Goal: Check status: Check status

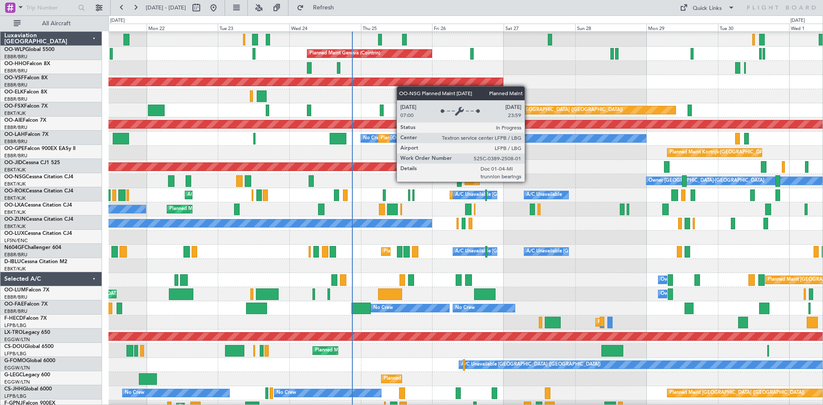
scroll to position [13, 0]
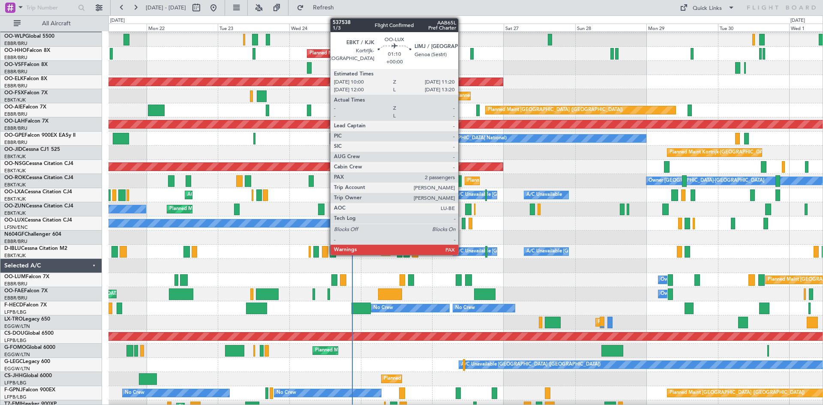
click at [462, 222] on div at bounding box center [463, 224] width 4 height 12
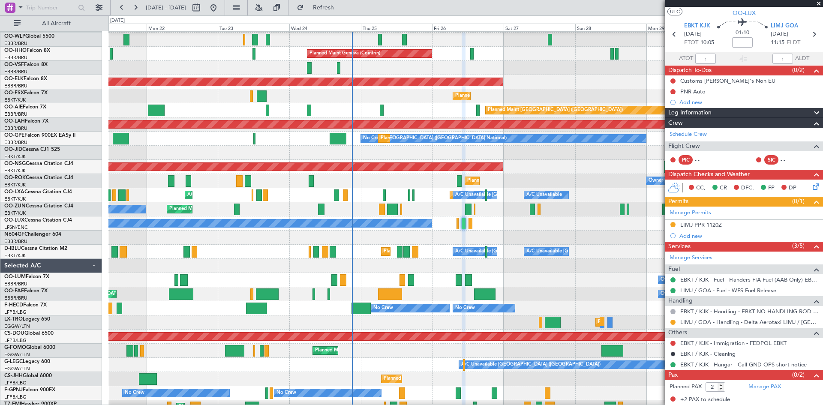
scroll to position [0, 0]
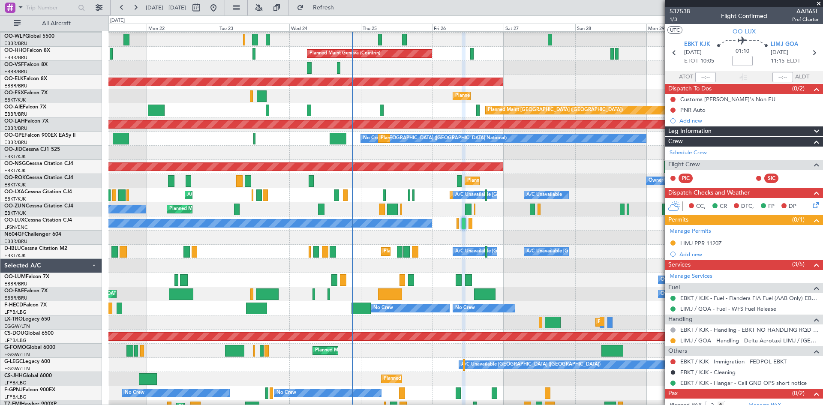
click at [678, 13] on span "537538" at bounding box center [679, 11] width 21 height 9
click at [404, 231] on div "No Crew Nancy (Essey)" at bounding box center [465, 223] width 714 height 14
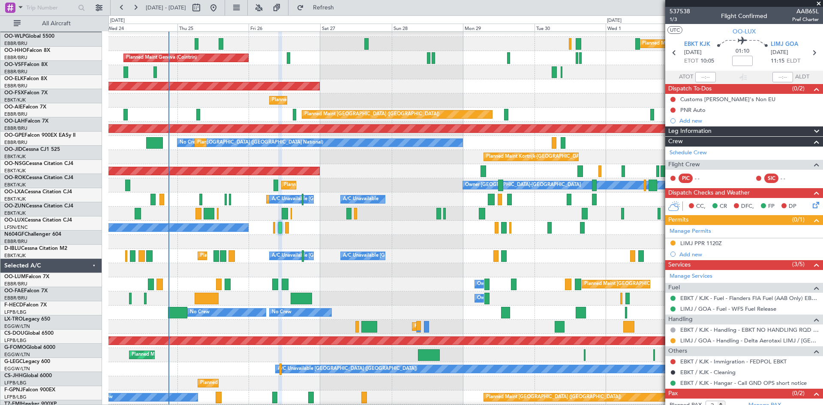
scroll to position [9, 0]
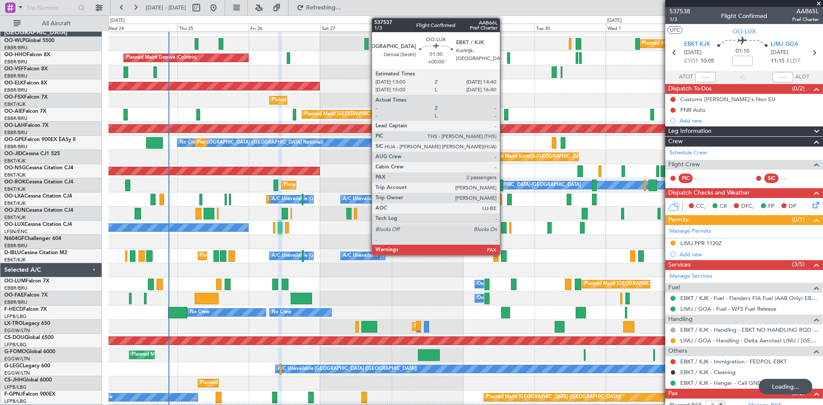
click at [503, 228] on div at bounding box center [503, 228] width 5 height 12
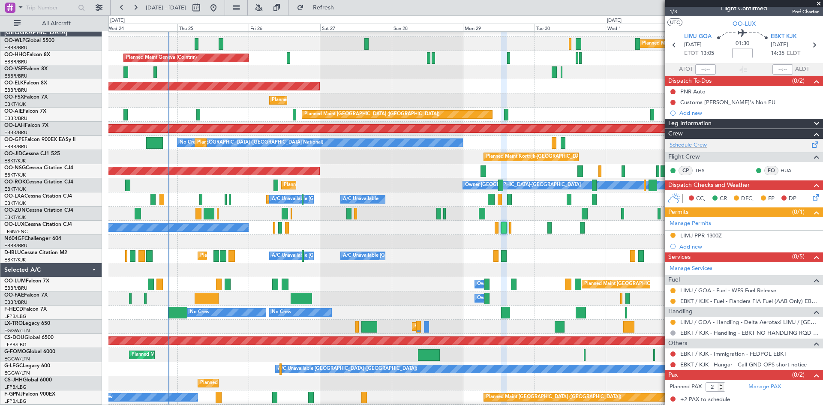
scroll to position [0, 0]
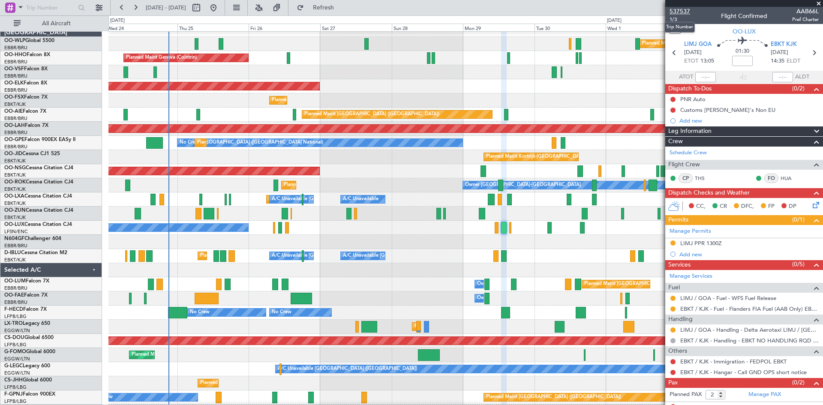
click at [674, 13] on span "537537" at bounding box center [679, 11] width 21 height 9
click at [329, 3] on button "Refresh" at bounding box center [318, 8] width 51 height 14
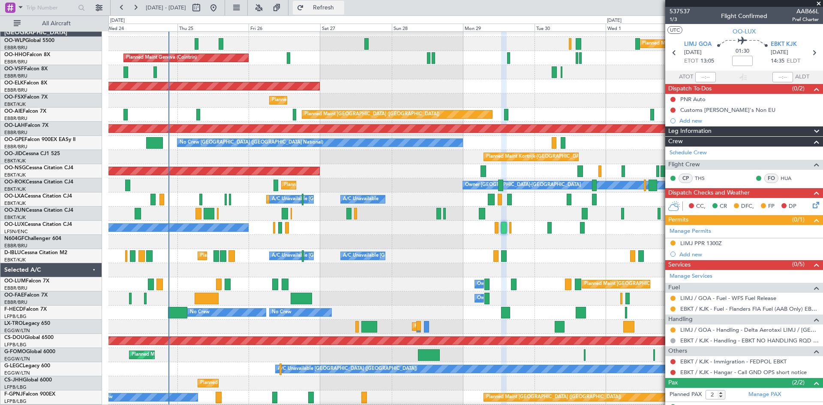
click at [334, 10] on span "Refresh" at bounding box center [324, 8] width 36 height 6
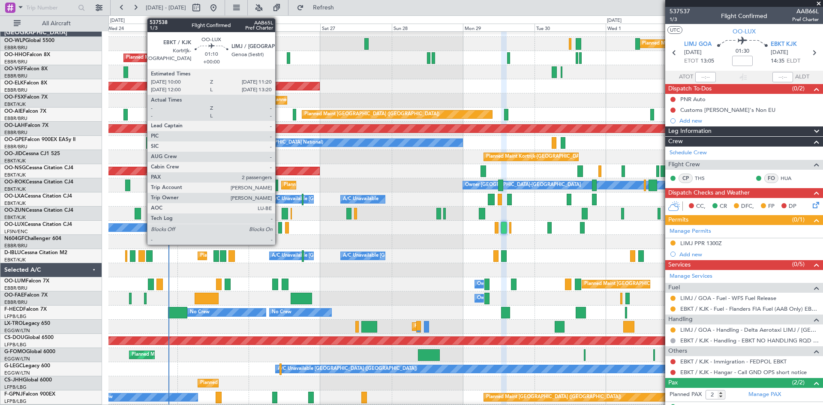
click at [279, 228] on div at bounding box center [280, 228] width 4 height 12
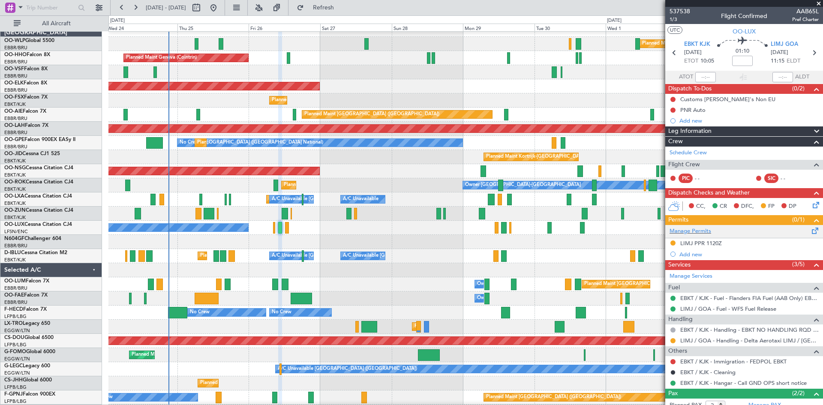
scroll to position [46, 0]
